Goal: Task Accomplishment & Management: Complete application form

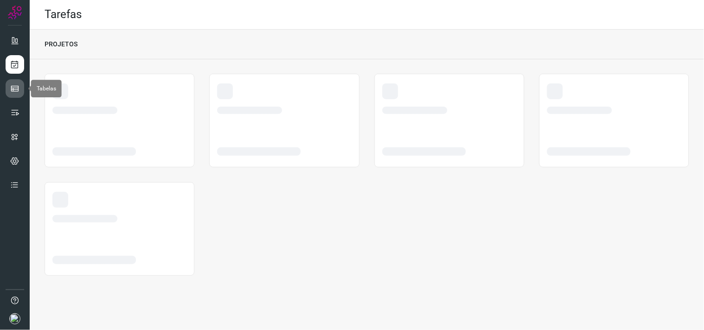
click at [21, 87] on link at bounding box center [15, 88] width 19 height 19
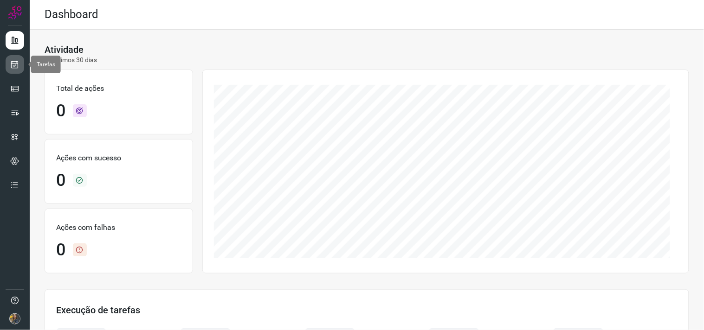
click at [12, 67] on icon at bounding box center [15, 64] width 10 height 9
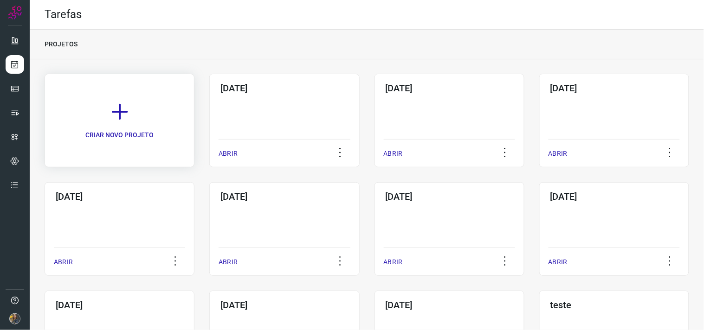
click at [147, 119] on link "CRIAR NOVO PROJETO" at bounding box center [120, 121] width 150 height 94
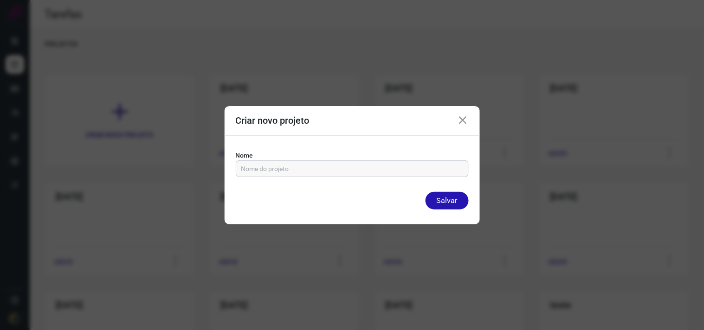
click at [262, 164] on input "text" at bounding box center [352, 169] width 222 height 16
type input "[DATE]"
click at [425, 192] on button "Salvar" at bounding box center [446, 201] width 43 height 18
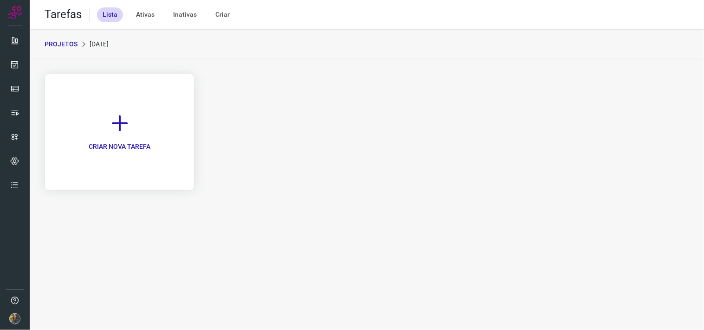
click at [128, 122] on icon at bounding box center [119, 123] width 20 height 20
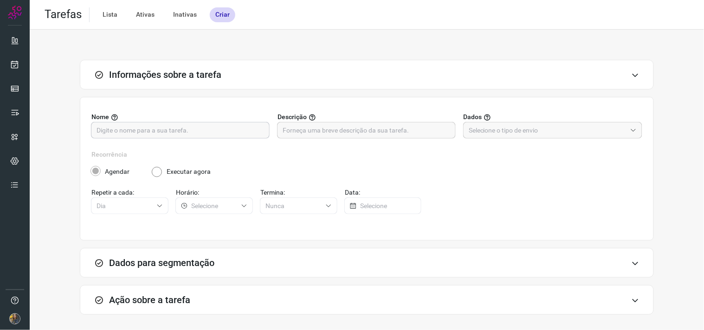
click at [237, 131] on input "text" at bounding box center [179, 130] width 167 height 16
type input "FUTURO - 4968"
click at [369, 129] on input "text" at bounding box center [365, 130] width 167 height 16
type input "128"
click at [510, 127] on input "text" at bounding box center [547, 130] width 158 height 16
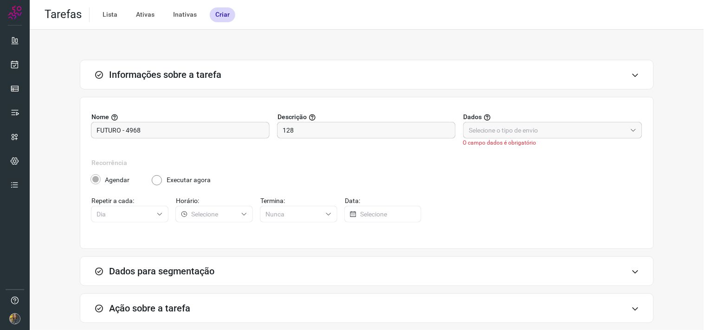
click at [383, 159] on label "Recorrência" at bounding box center [366, 163] width 551 height 10
